Goal: Transaction & Acquisition: Subscribe to service/newsletter

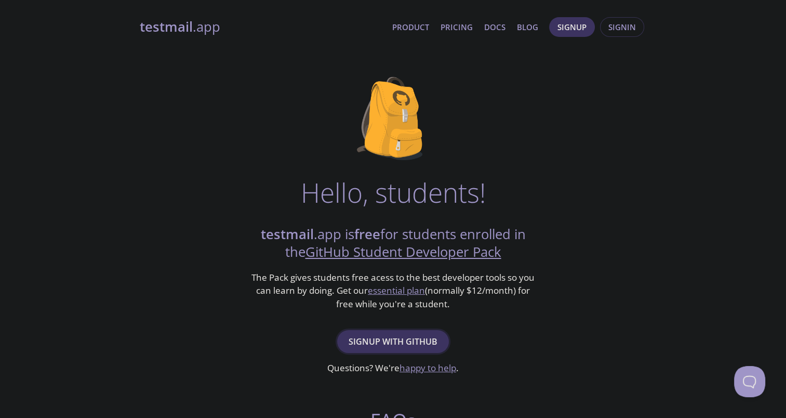
click at [415, 338] on span "Signup with GitHub" at bounding box center [393, 341] width 89 height 15
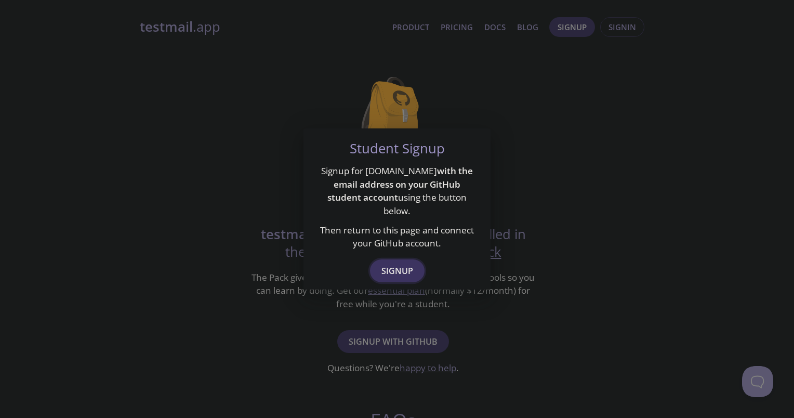
click at [395, 266] on span "Signup" at bounding box center [397, 270] width 32 height 15
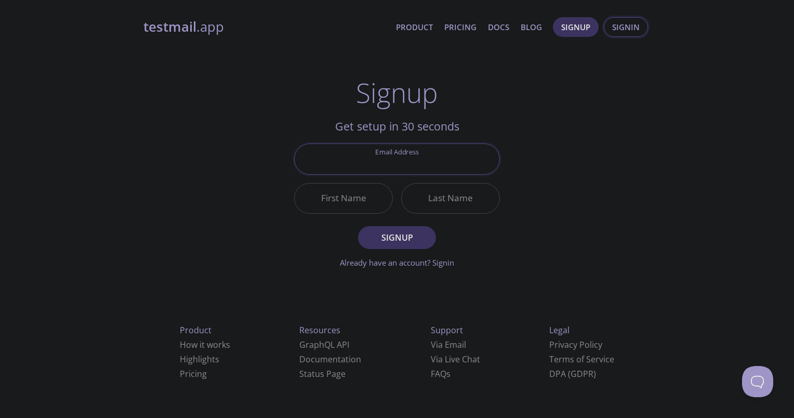
click at [628, 27] on span "Signin" at bounding box center [626, 27] width 28 height 14
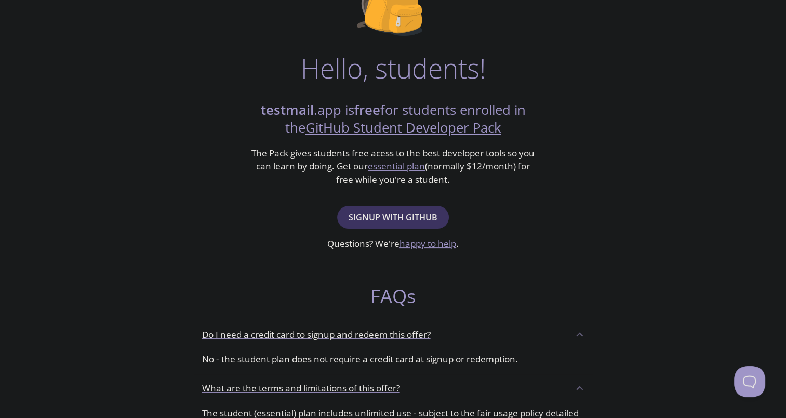
scroll to position [156, 0]
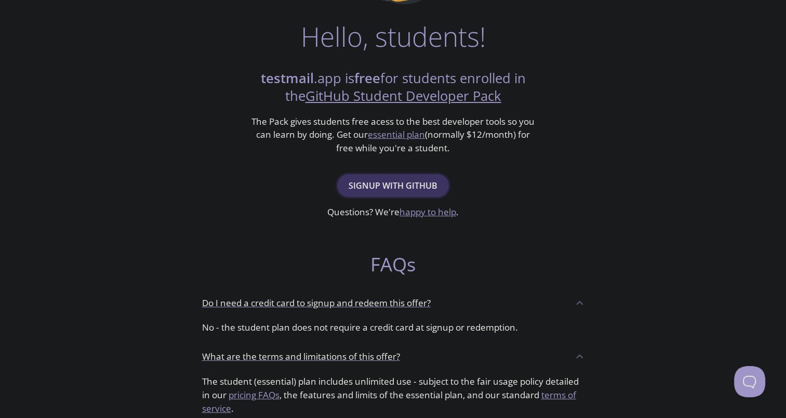
click at [419, 183] on span "Signup with GitHub" at bounding box center [393, 185] width 89 height 15
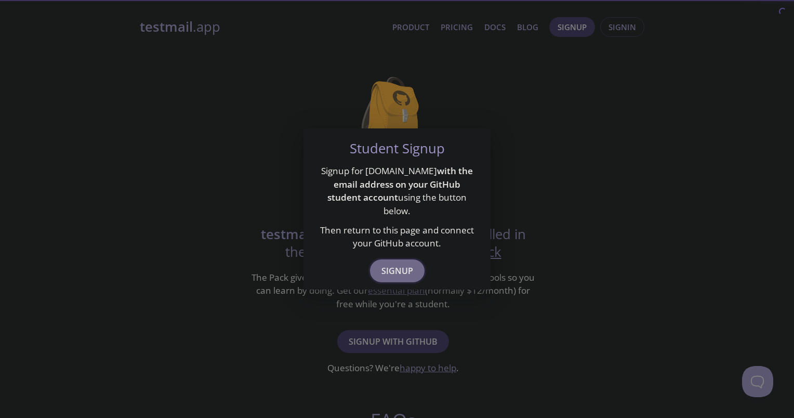
click at [414, 260] on button "Signup" at bounding box center [397, 270] width 55 height 23
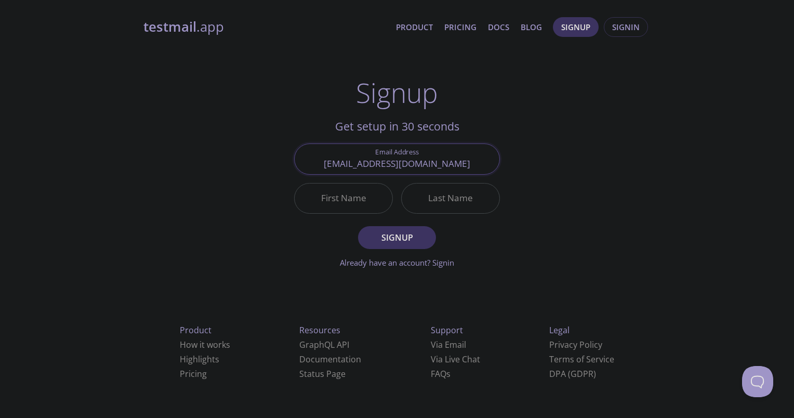
type input "[EMAIL_ADDRESS][DOMAIN_NAME]"
type input "Sadique"
type input "Ilyas"
click at [416, 231] on span "Signup" at bounding box center [396, 237] width 55 height 15
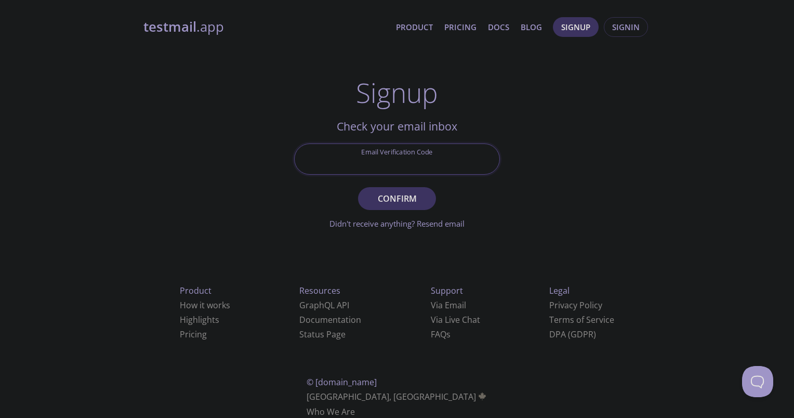
click at [417, 164] on input "Email Verification Code" at bounding box center [397, 159] width 205 height 30
type input "8X3HL3B"
click at [422, 199] on span "Confirm" at bounding box center [396, 198] width 55 height 15
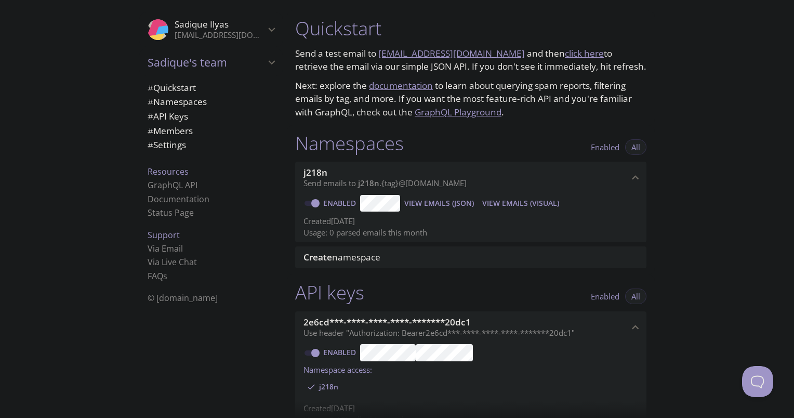
click at [451, 54] on link "j218n.test@inbox.testmail.app" at bounding box center [451, 53] width 147 height 12
click at [574, 54] on link "click here" at bounding box center [584, 53] width 39 height 12
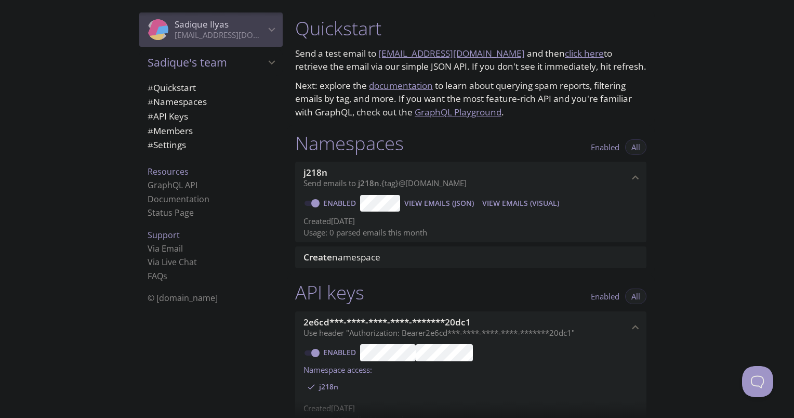
click at [265, 34] on icon "Sadique Ilyas" at bounding box center [272, 30] width 14 height 14
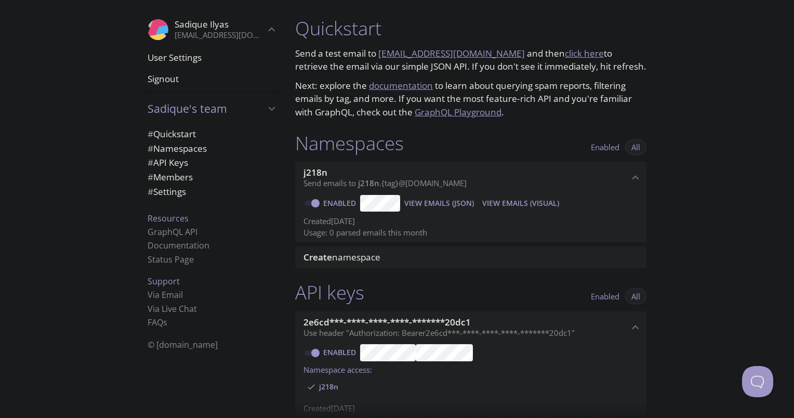
click at [265, 34] on icon "Sadique Ilyas" at bounding box center [272, 30] width 14 height 14
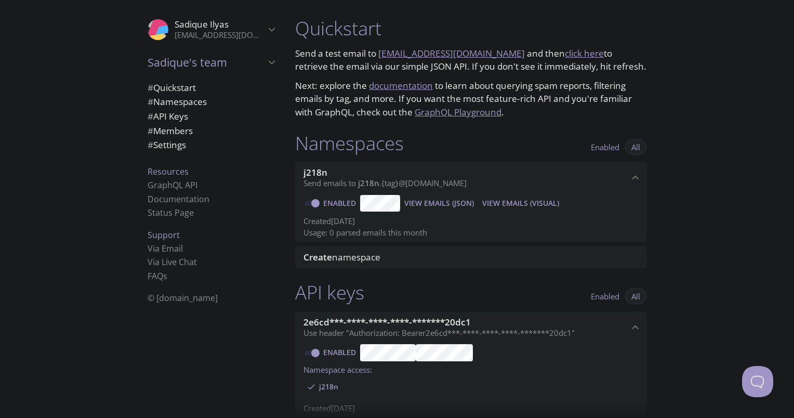
click at [669, 83] on div "Quickstart Send a test email to j218n.test@inbox.testmail.app and then click he…" at bounding box center [540, 209] width 507 height 418
click at [526, 205] on span "View Emails (Visual)" at bounding box center [520, 203] width 77 height 12
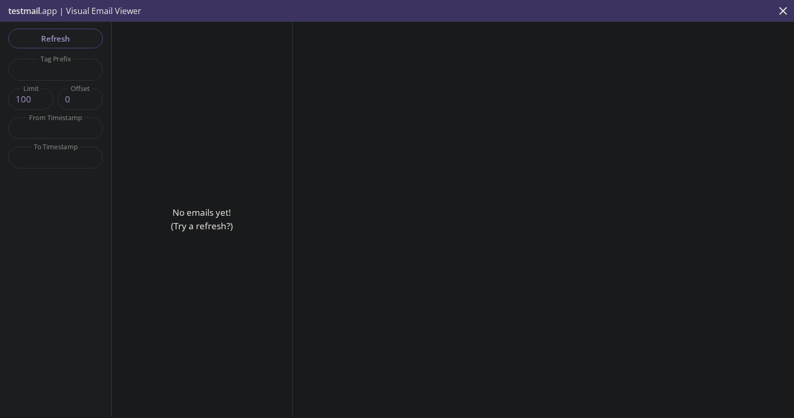
click at [36, 9] on span "testmail" at bounding box center [24, 10] width 32 height 11
click at [86, 10] on p "testmail .app | Visual Email Viewer" at bounding box center [74, 11] width 148 height 22
click at [784, 8] on icon "close" at bounding box center [783, 11] width 14 height 14
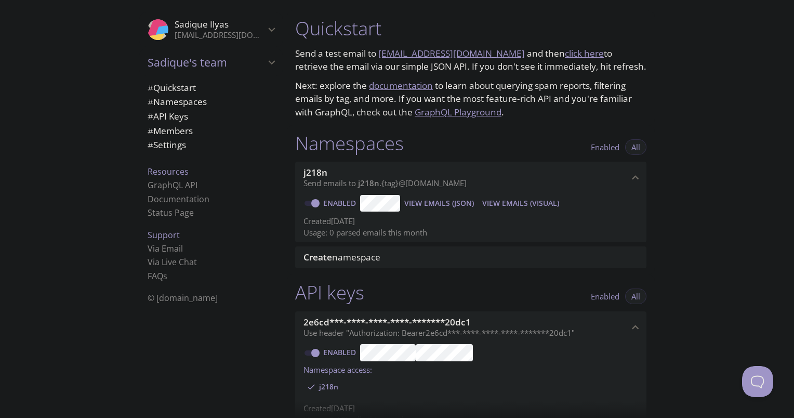
click at [510, 202] on span "View Emails (Visual)" at bounding box center [520, 203] width 77 height 12
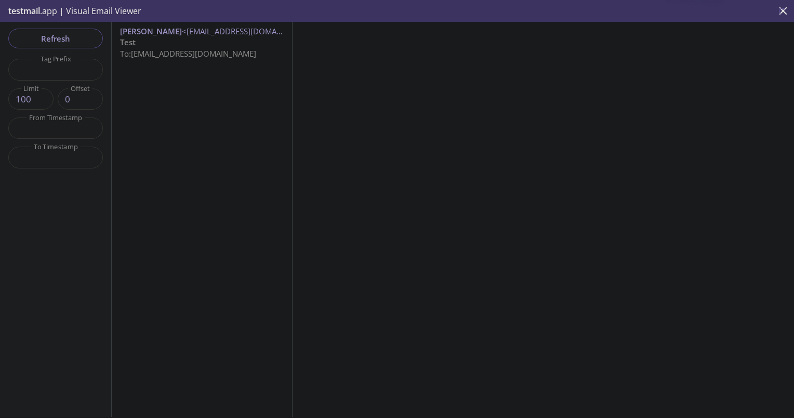
click at [190, 42] on p "Test To: j218n.test@inbox.testmail.app" at bounding box center [202, 48] width 164 height 22
